Goal: Transaction & Acquisition: Purchase product/service

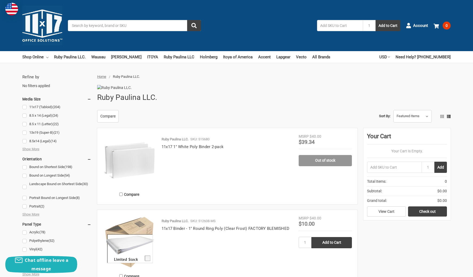
click at [150, 25] on input "Search" at bounding box center [134, 25] width 133 height 11
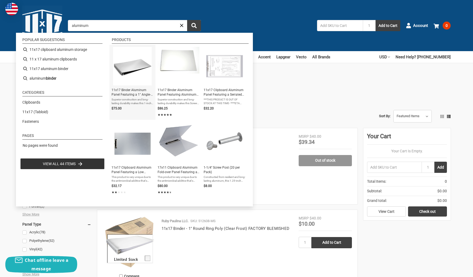
type input "aluminum"
click at [135, 74] on img "Instant Search Results" at bounding box center [132, 66] width 39 height 39
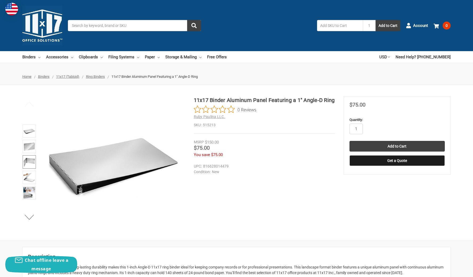
click at [28, 164] on img at bounding box center [29, 162] width 12 height 12
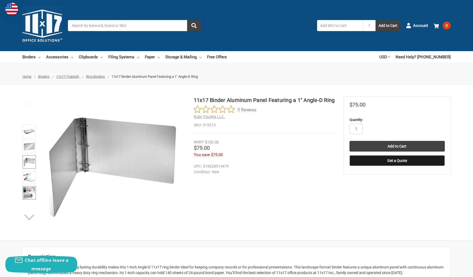
click at [28, 194] on img at bounding box center [29, 193] width 12 height 12
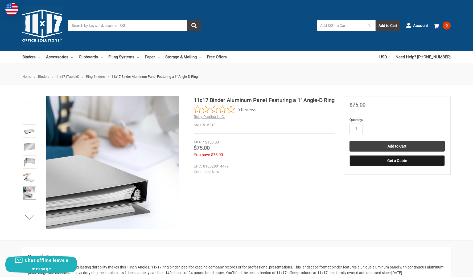
click at [30, 179] on img at bounding box center [29, 177] width 12 height 12
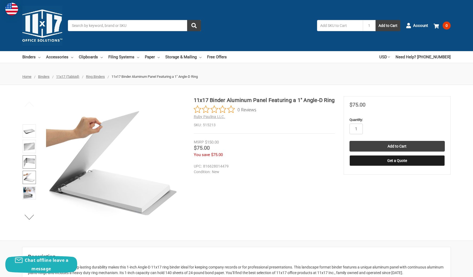
click at [33, 160] on img at bounding box center [29, 162] width 12 height 12
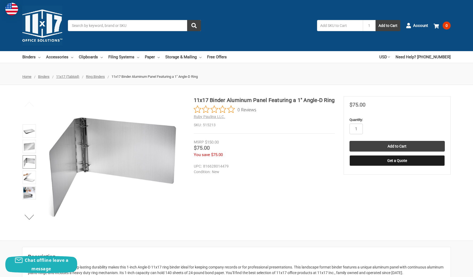
click at [149, 37] on div "Toggle menu Search 1 Add to Cart Account 0 Your Cart Your Cart Is Empty. Total …" at bounding box center [236, 25] width 473 height 51
click at [149, 26] on input "Search" at bounding box center [134, 25] width 133 height 11
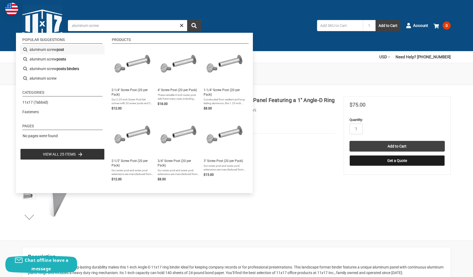
click at [90, 51] on li "aluminum screw post" at bounding box center [62, 50] width 84 height 10
type input "aluminum screw post"
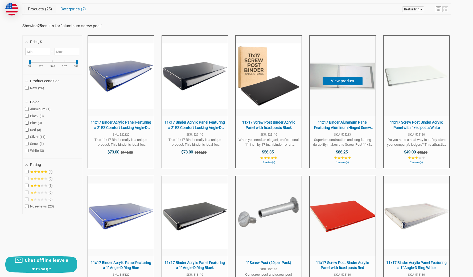
click at [334, 128] on span "11x17 Binder Aluminum Panel Featuring Aluminum Hinged Screw Post Mechanism" at bounding box center [342, 125] width 61 height 10
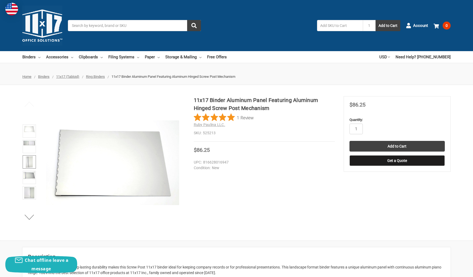
click at [28, 162] on img at bounding box center [29, 162] width 7 height 12
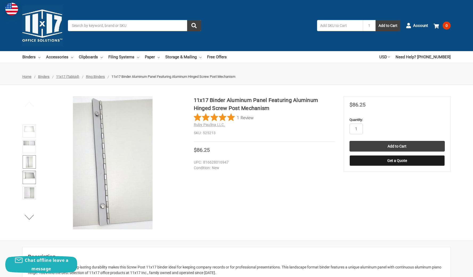
click at [27, 177] on img at bounding box center [29, 175] width 12 height 8
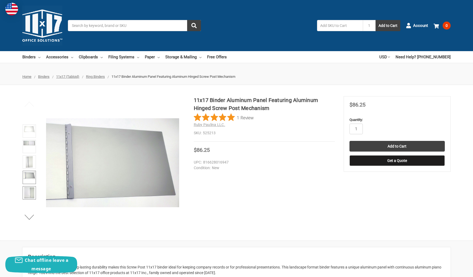
click at [27, 191] on img at bounding box center [29, 193] width 10 height 12
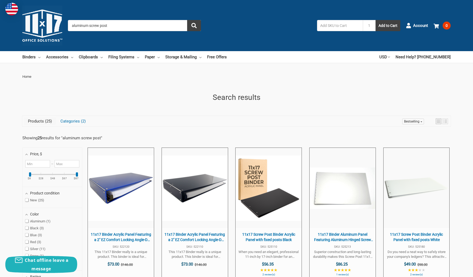
click at [151, 31] on input "aluminum screw post" at bounding box center [134, 25] width 133 height 11
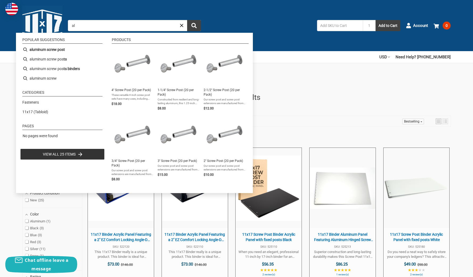
type input "a"
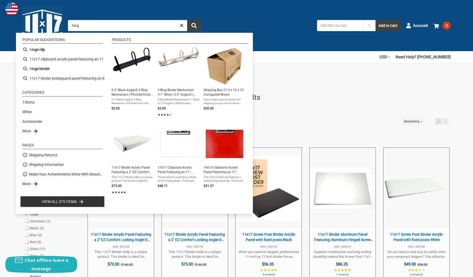
type input "hinge"
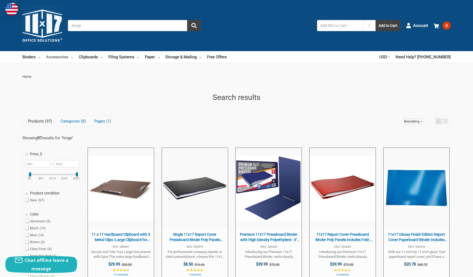
click at [67, 57] on link "Accessories" at bounding box center [59, 57] width 27 height 12
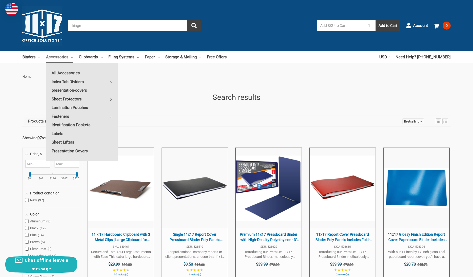
click at [73, 98] on link "Sheet Protectors" at bounding box center [82, 99] width 72 height 9
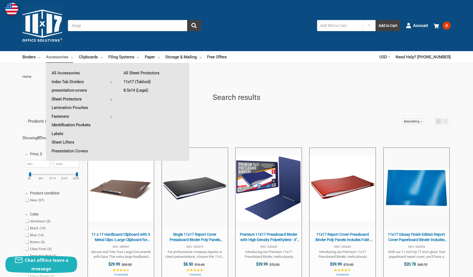
click at [73, 125] on link "Identification Pockets" at bounding box center [82, 125] width 72 height 9
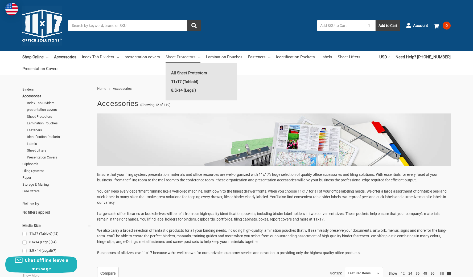
click at [180, 80] on link "11x17 (Tabloid)" at bounding box center [202, 81] width 72 height 9
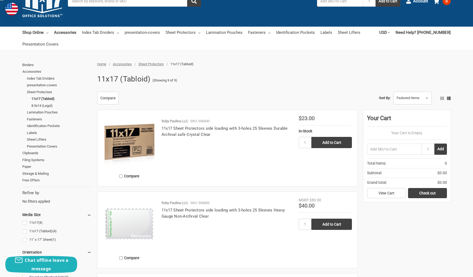
click at [210, 131] on h4 "11x17 Sheet Protectors side loading with 3-holes 25 Sleeves Durable Archival sa…" at bounding box center [227, 131] width 131 height 12
click at [209, 127] on link "11x17 Sheet Protectors side loading with 3-holes 25 Sleeves Durable Archival sa…" at bounding box center [225, 131] width 126 height 11
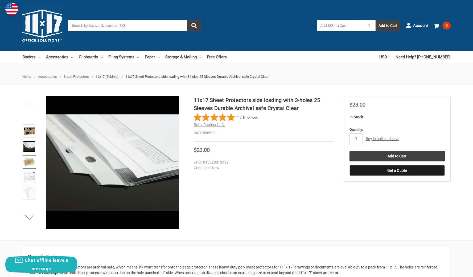
click at [27, 159] on img at bounding box center [29, 162] width 12 height 12
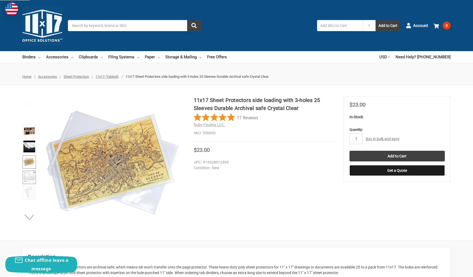
click at [28, 174] on img at bounding box center [29, 177] width 12 height 12
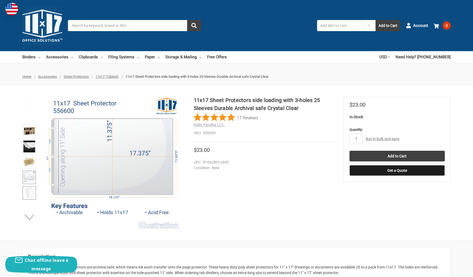
click at [28, 188] on img at bounding box center [29, 193] width 12 height 12
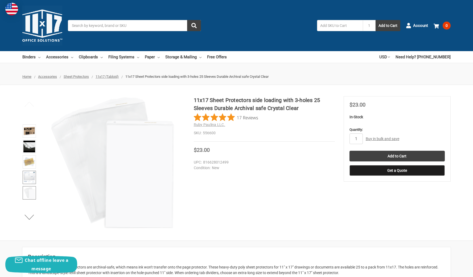
click at [31, 176] on img at bounding box center [29, 177] width 12 height 12
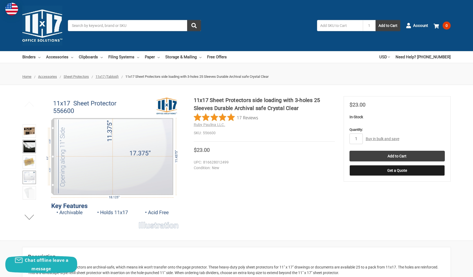
click at [35, 143] on img at bounding box center [29, 147] width 12 height 12
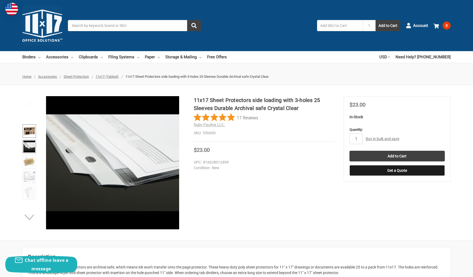
click at [34, 132] on img at bounding box center [29, 131] width 12 height 12
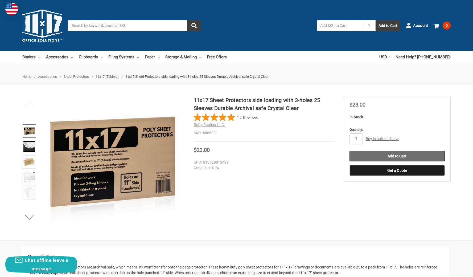
click at [377, 156] on input "Add to Cart" at bounding box center [396, 156] width 95 height 11
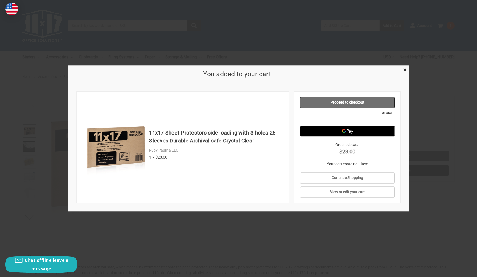
click at [351, 106] on link "Proceed to checkout" at bounding box center [347, 102] width 95 height 11
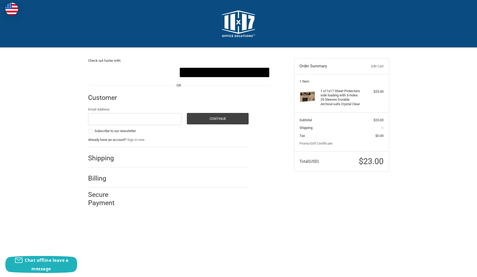
click at [307, 130] on span "Shipping" at bounding box center [305, 128] width 13 height 4
click at [132, 120] on input "Email Address" at bounding box center [135, 119] width 94 height 12
type input "hwank833@newschool.edu"
click at [195, 121] on button "Continue" at bounding box center [218, 118] width 62 height 11
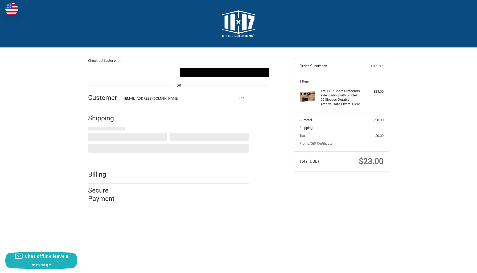
select select "US"
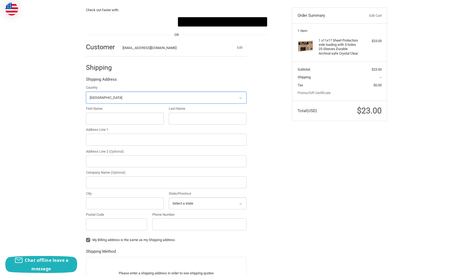
scroll to position [51, 0]
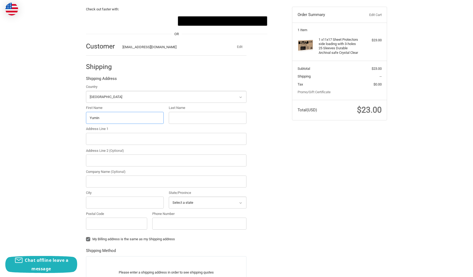
type input "Yumin"
type input "Hwang"
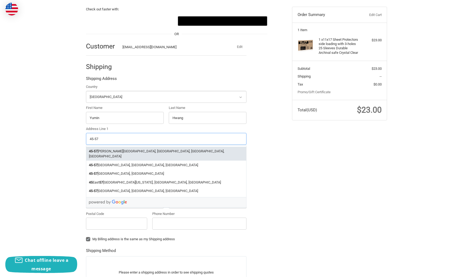
click at [158, 152] on li "45-57 Davis Street, Long Island City, NY, USA" at bounding box center [166, 154] width 160 height 14
type input "45-57 Davis Street"
type input "LIC"
type input "11101"
select select "NY"
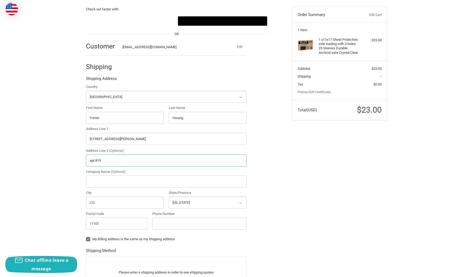
type input "apt.819"
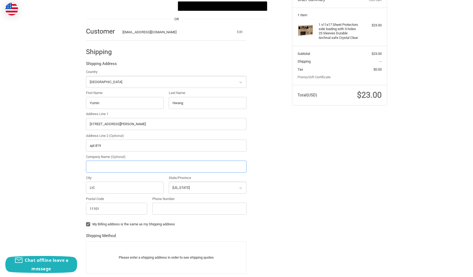
scroll to position [68, 0]
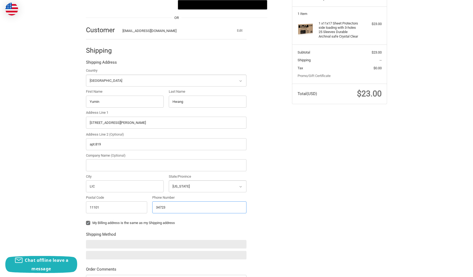
type input "347239"
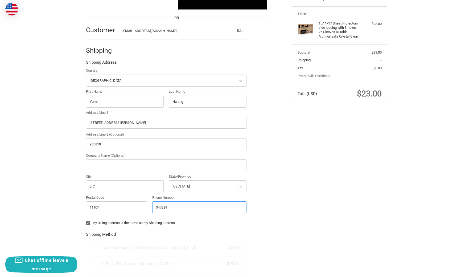
radio input "true"
type input "3472399288"
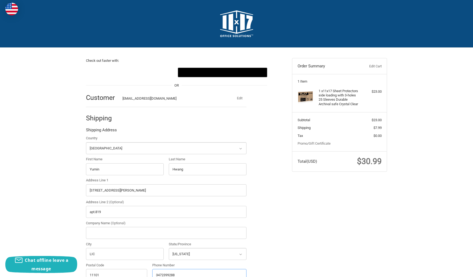
scroll to position [0, 0]
